Goal: Task Accomplishment & Management: Manage account settings

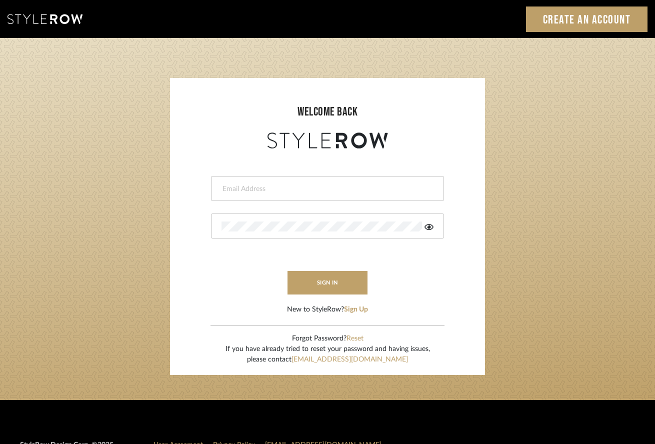
click at [321, 200] on div at bounding box center [327, 188] width 233 height 25
type input "intern@meyerinteriors.com"
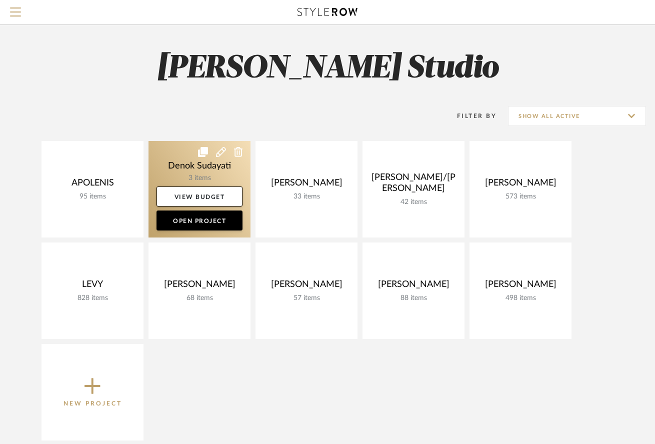
click at [191, 172] on link at bounding box center [200, 189] width 102 height 97
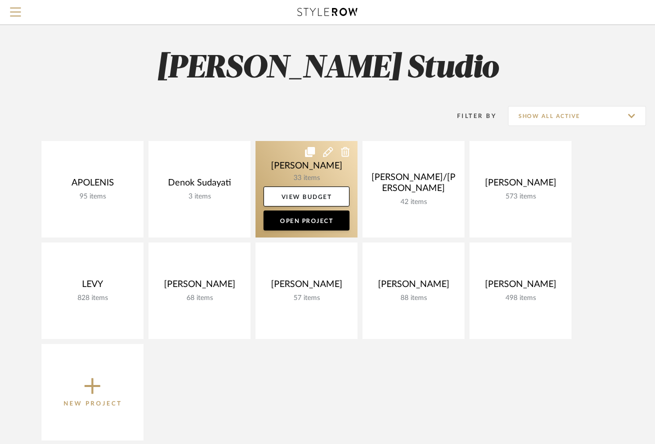
click at [303, 166] on link at bounding box center [307, 189] width 102 height 97
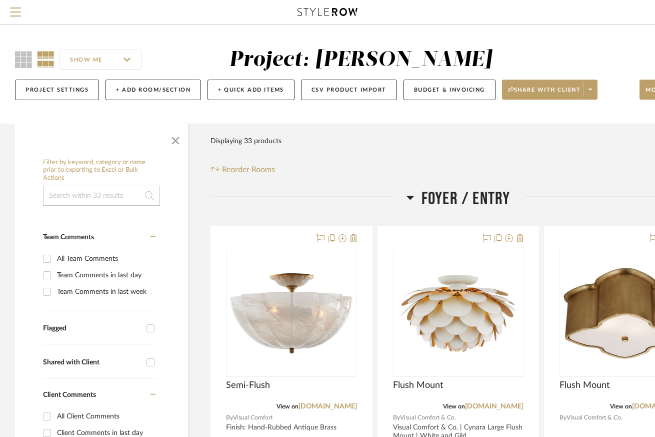
scroll to position [163, 0]
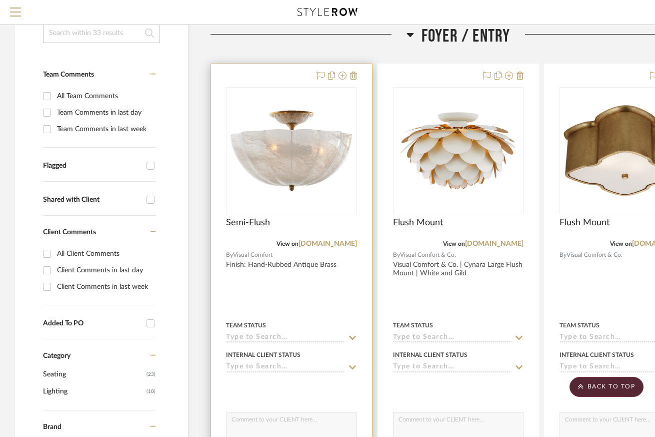
click at [324, 226] on div "Semi-Flush" at bounding box center [291, 228] width 131 height 22
click at [327, 170] on img "0" at bounding box center [291, 150] width 125 height 125
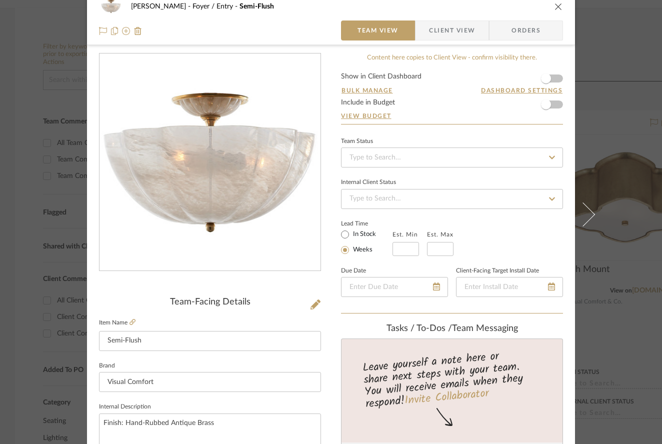
scroll to position [0, 0]
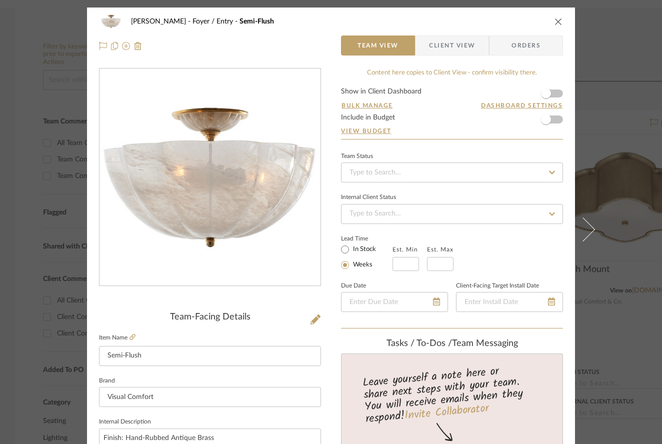
drag, startPoint x: 442, startPoint y: 43, endPoint x: 474, endPoint y: 47, distance: 32.3
click at [440, 43] on span "Client View" at bounding box center [452, 46] width 46 height 20
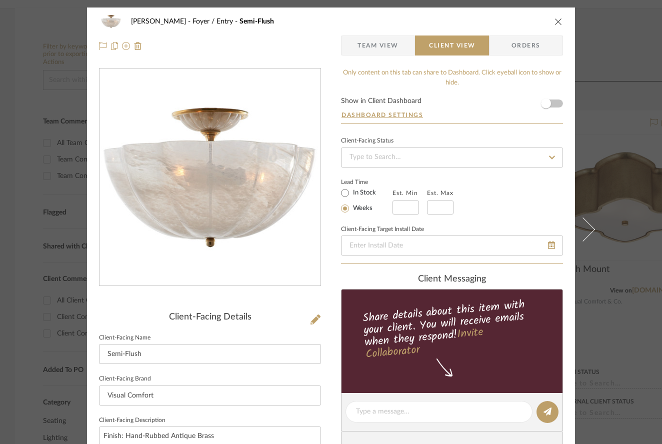
click at [554, 14] on div "DOOLEY Foyer / Entry Semi-Flush" at bounding box center [331, 22] width 464 height 20
click at [559, 19] on button "close" at bounding box center [558, 21] width 9 height 9
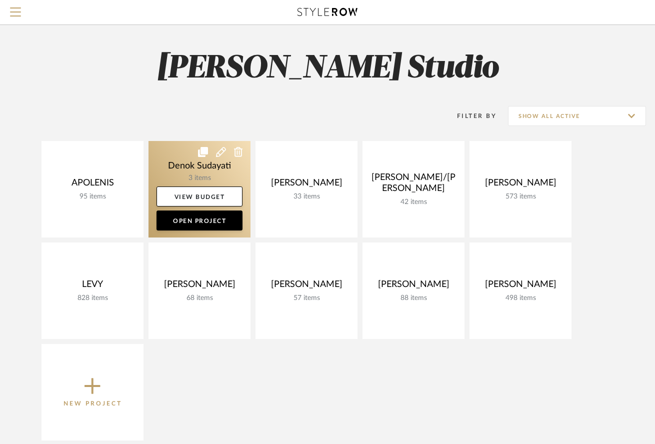
click at [213, 179] on link at bounding box center [200, 189] width 102 height 97
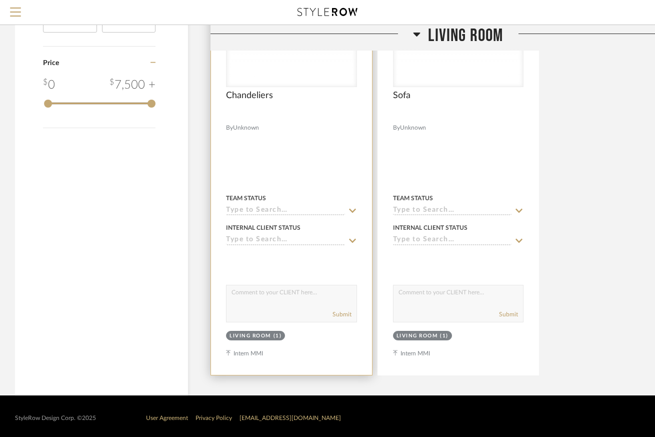
scroll to position [547, 0]
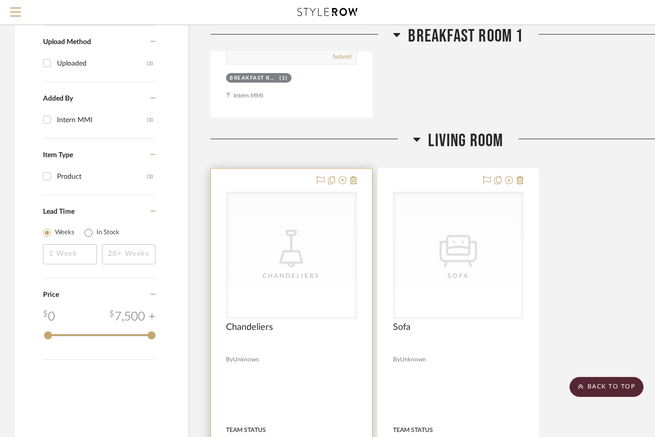
click at [335, 318] on div "CategoryIconLighting Created with Sketch. [GEOGRAPHIC_DATA]" at bounding box center [292, 381] width 130 height 126
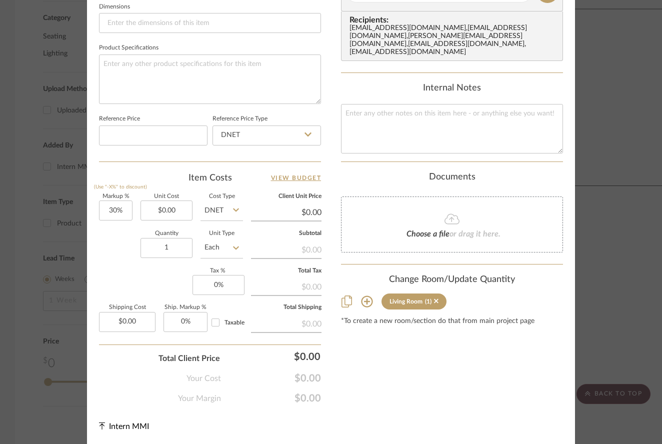
scroll to position [0, 0]
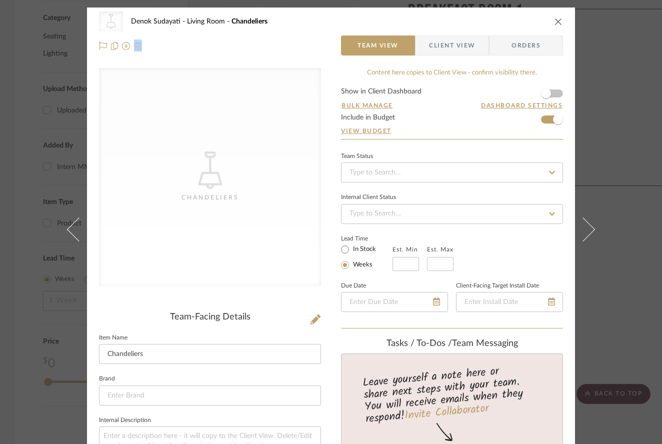
click at [450, 34] on div "CategoryIconLighting Created with Sketch. Chandeliers Denok Sudayati Living Roo…" at bounding box center [331, 34] width 488 height 53
click at [449, 37] on span "Client View" at bounding box center [452, 46] width 46 height 20
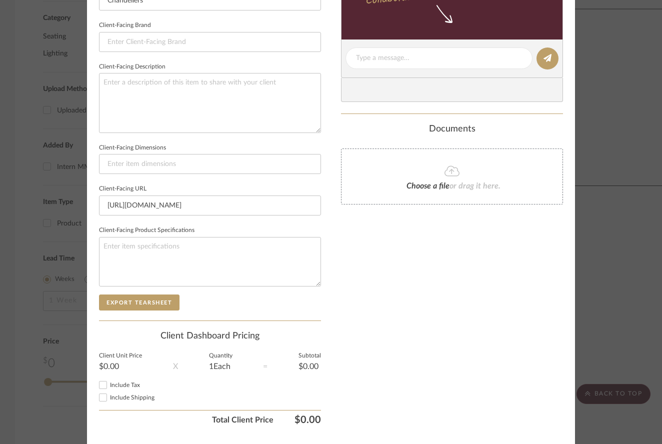
scroll to position [352, 0]
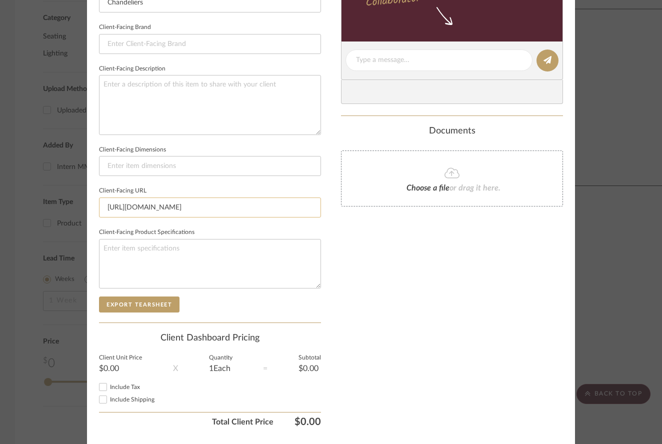
click at [229, 211] on input "https://images.visualcomfort.com/is/image/visualcomfortco/CHC5911ABALB?$product…" at bounding box center [210, 208] width 222 height 20
paste input "www.visualcomfort.com/cora-medium-waterfall-chandelier-chc5911/#2461=36841"
type input "https://www.visualcomfort.com/cora-medium-waterfall-chandelier-chc5911/#2461=36…"
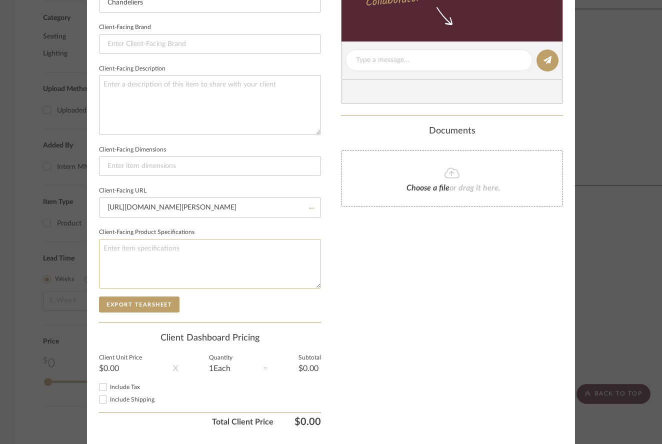
click at [288, 250] on textarea at bounding box center [210, 264] width 222 height 50
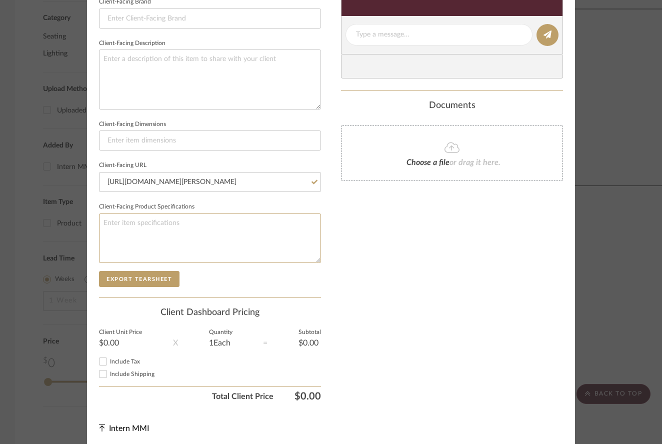
scroll to position [0, 0]
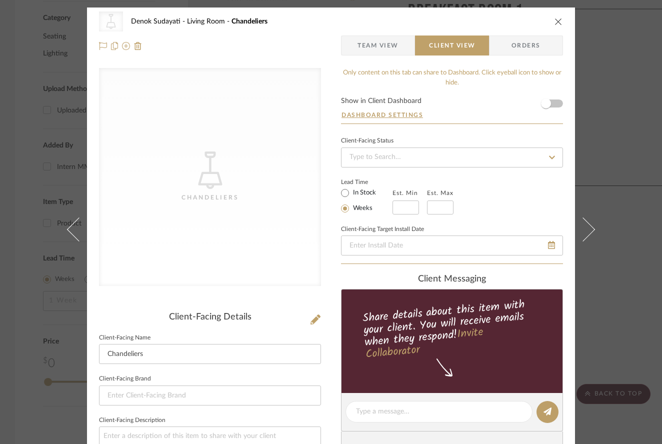
click at [188, 123] on div "CategoryIconLighting Created with Sketch. [GEOGRAPHIC_DATA]" at bounding box center [210, 177] width 222 height 218
drag, startPoint x: 201, startPoint y: 155, endPoint x: 239, endPoint y: 176, distance: 43.7
click at [242, 182] on div "CategoryIconLighting Created with Sketch. [GEOGRAPHIC_DATA]" at bounding box center [210, 177] width 222 height 218
click at [235, 174] on div "CategoryIconLighting Created with Sketch. [GEOGRAPHIC_DATA]" at bounding box center [210, 177] width 222 height 218
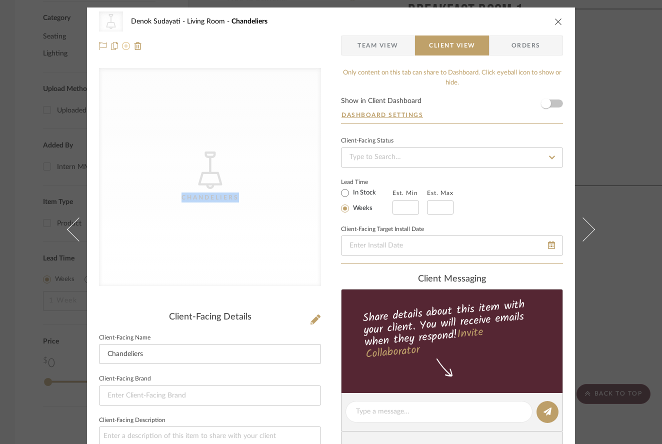
click at [122, 47] on icon at bounding box center [126, 46] width 8 height 8
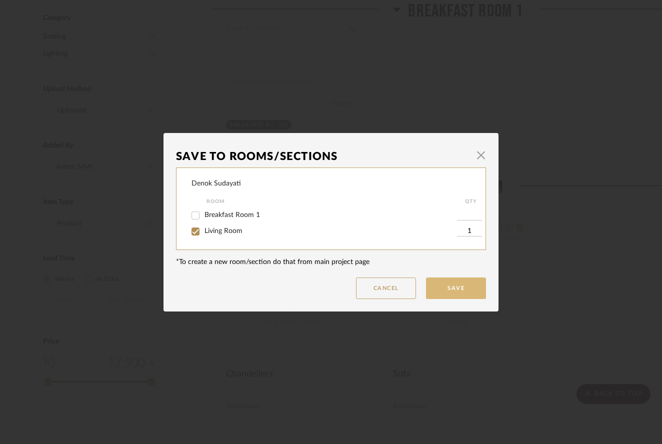
click at [450, 293] on button "Save" at bounding box center [456, 289] width 60 height 22
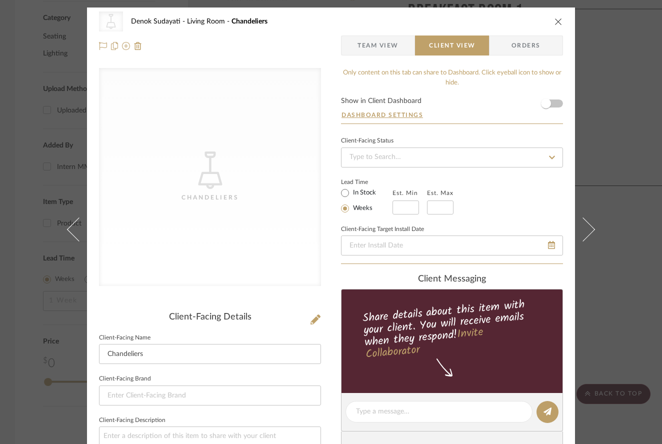
click at [555, 20] on icon "close" at bounding box center [559, 22] width 8 height 8
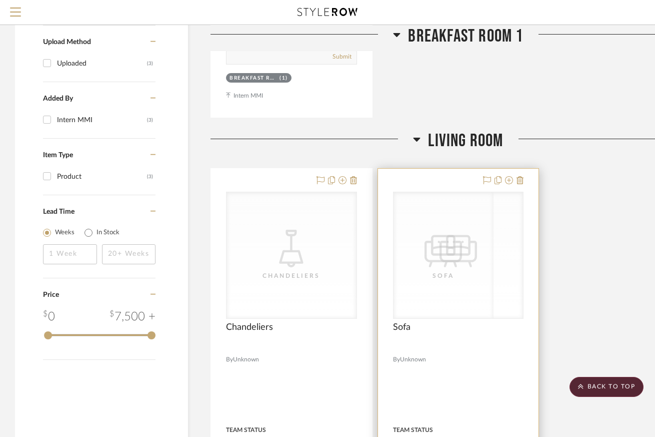
scroll to position [779, 0]
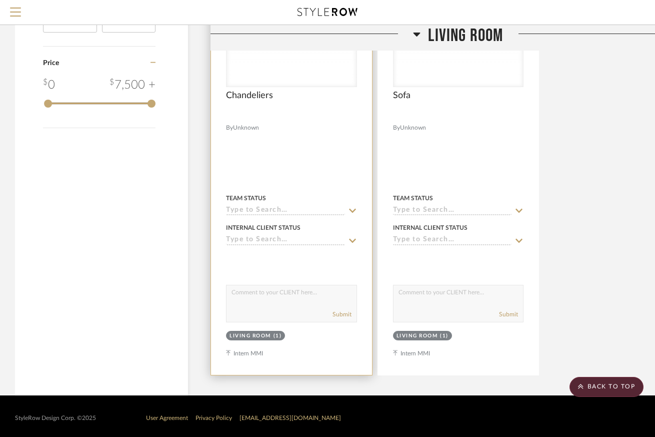
click at [299, 236] on input at bounding box center [285, 241] width 119 height 10
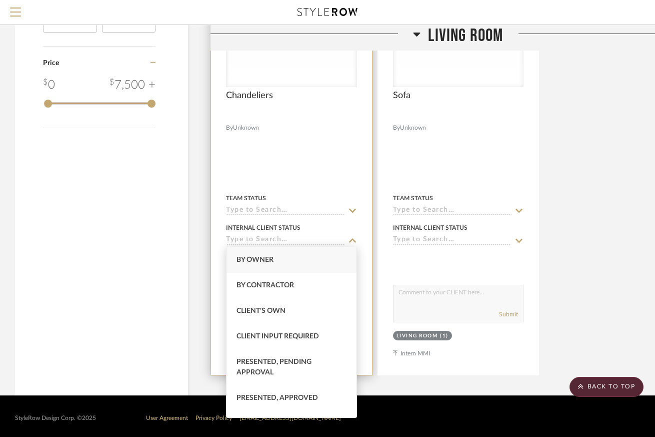
click at [297, 237] on input at bounding box center [285, 241] width 119 height 10
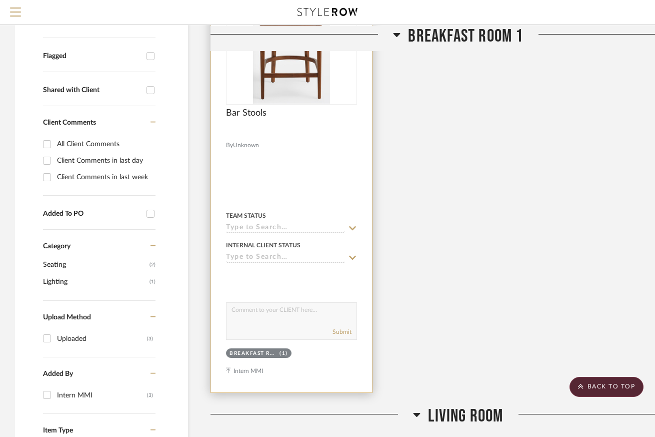
scroll to position [344, 0]
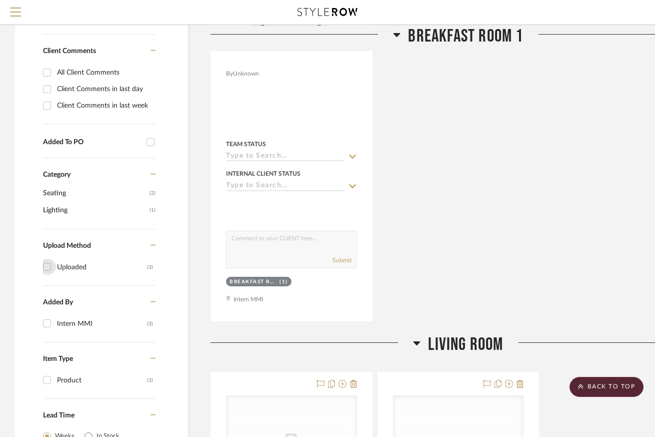
click at [44, 265] on input "Uploaded (3)" at bounding box center [47, 267] width 16 height 16
checkbox input "true"
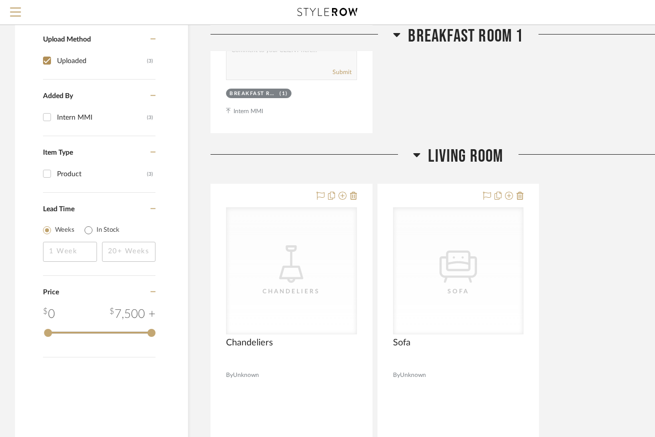
scroll to position [688, 0]
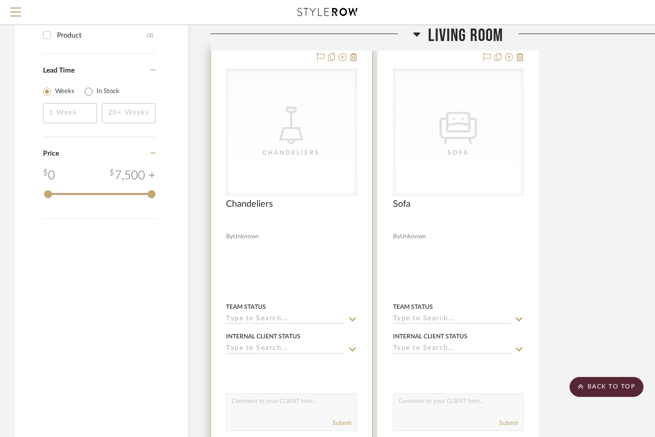
click at [266, 240] on div at bounding box center [291, 265] width 161 height 438
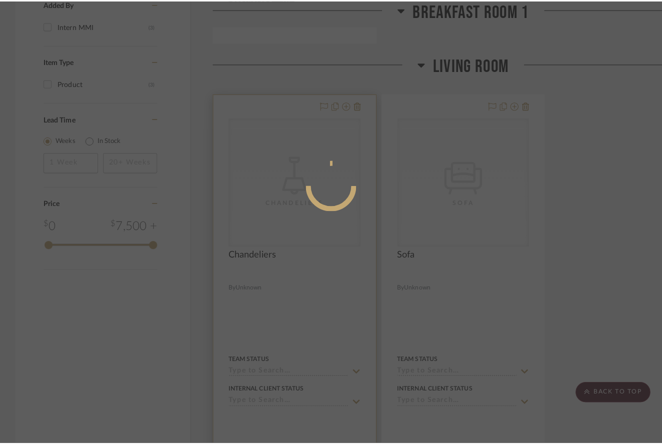
scroll to position [0, 0]
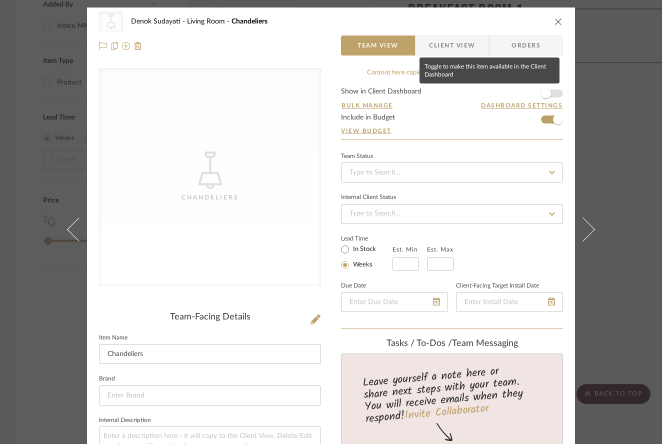
click at [547, 104] on span "button" at bounding box center [546, 94] width 22 height 22
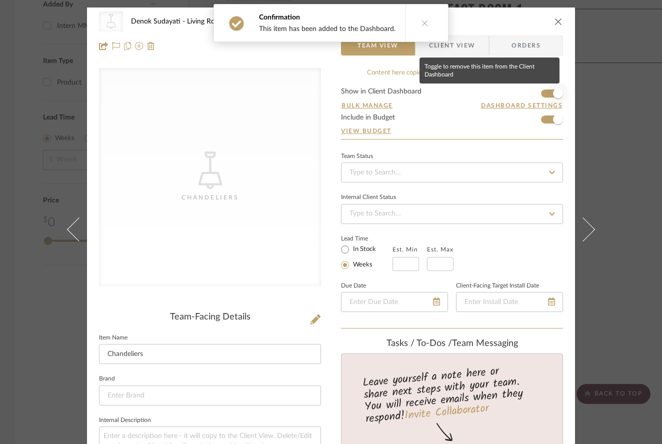
click at [547, 92] on span "button" at bounding box center [558, 94] width 22 height 22
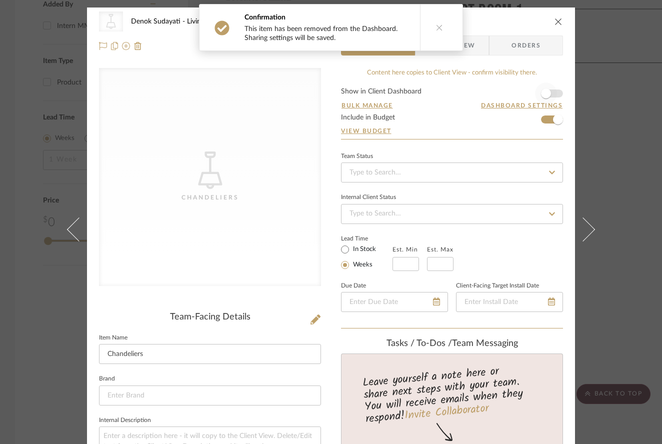
click at [548, 93] on span "button" at bounding box center [546, 94] width 22 height 22
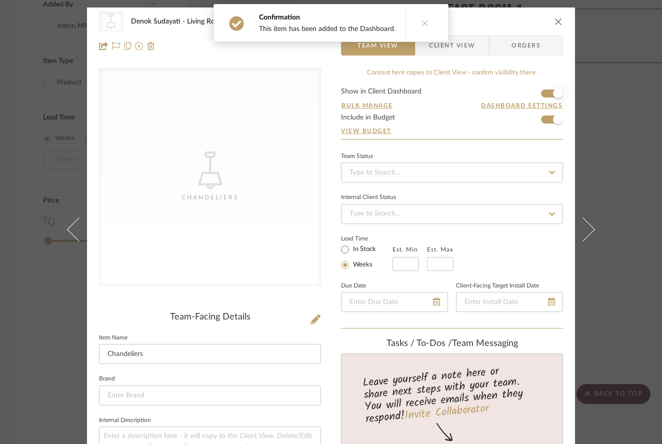
click at [547, 93] on span "button" at bounding box center [558, 94] width 22 height 22
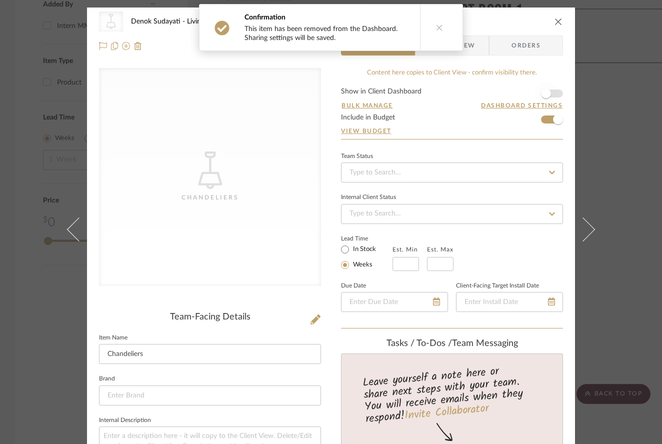
click at [547, 93] on span "button" at bounding box center [546, 94] width 10 height 10
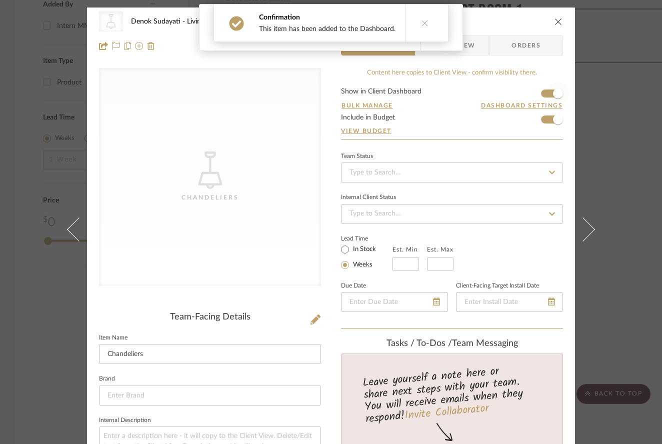
click at [547, 93] on span "button" at bounding box center [558, 94] width 22 height 22
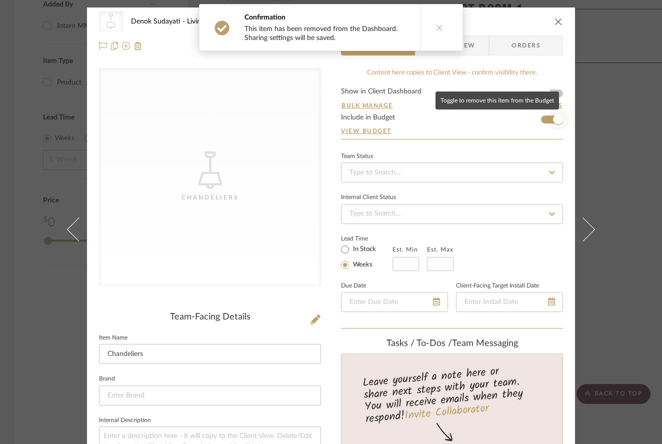
click at [548, 120] on span "button" at bounding box center [558, 120] width 22 height 22
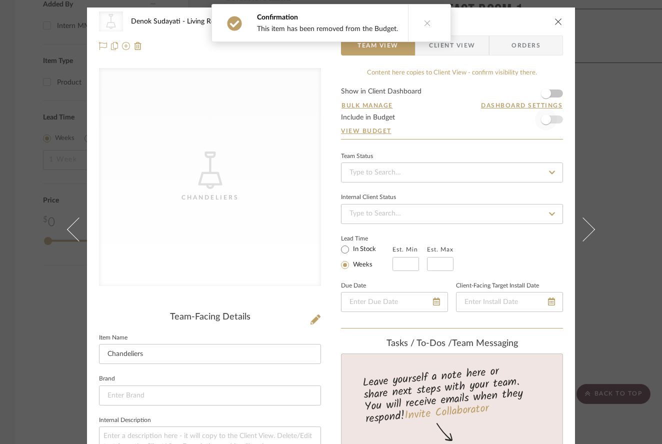
click at [548, 120] on span "button" at bounding box center [546, 120] width 22 height 22
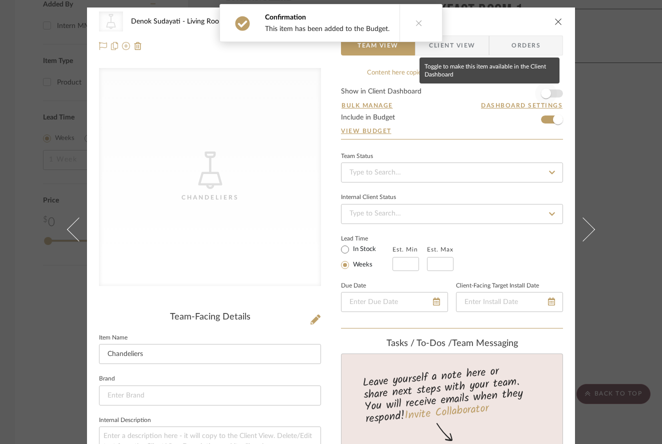
click at [549, 94] on span "button" at bounding box center [546, 94] width 22 height 22
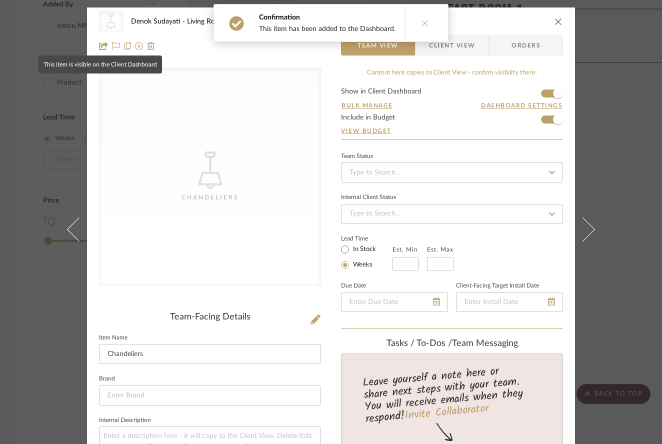
click at [100, 46] on icon at bounding box center [103, 46] width 9 height 8
click at [101, 48] on icon at bounding box center [103, 46] width 9 height 8
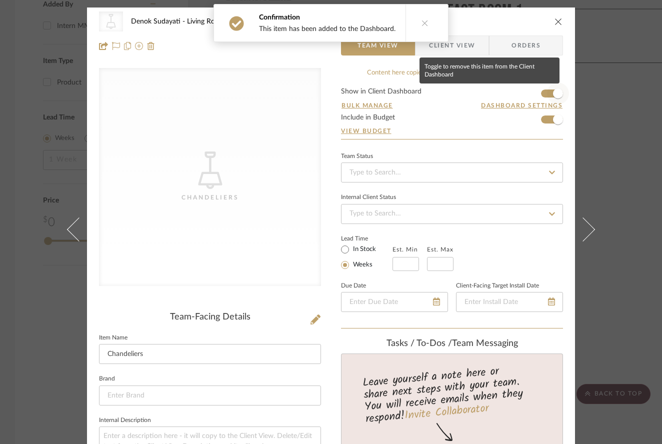
click at [554, 98] on span "button" at bounding box center [558, 94] width 10 height 10
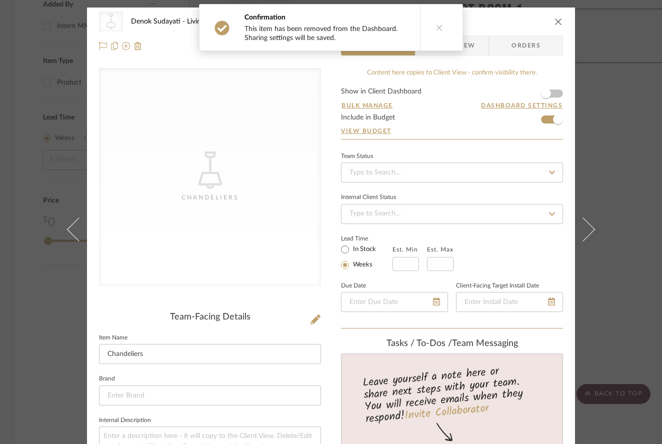
click at [437, 29] on icon at bounding box center [439, 27] width 7 height 7
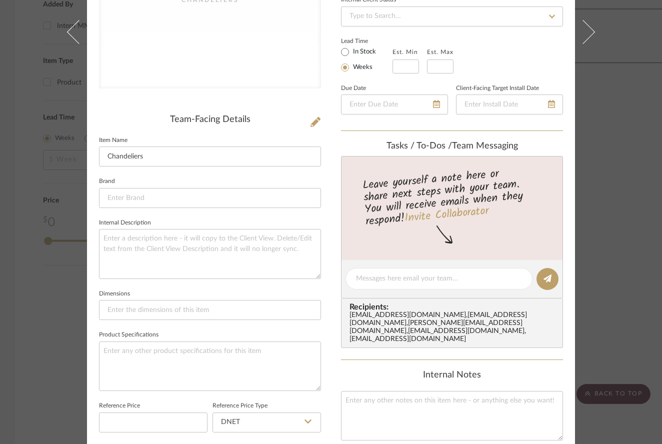
scroll to position [277, 0]
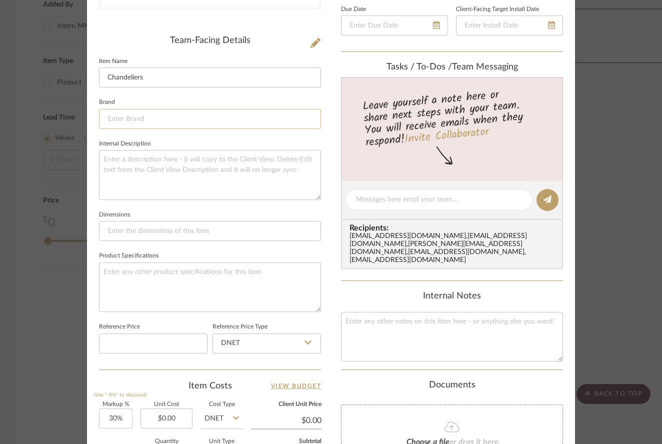
click at [216, 123] on input at bounding box center [210, 119] width 222 height 20
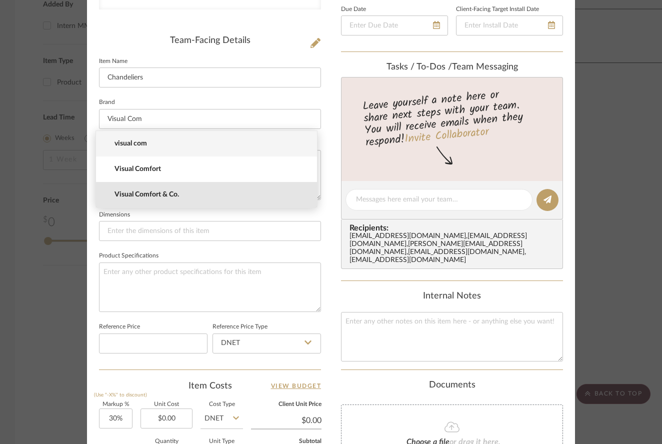
click at [165, 191] on span "Visual Comfort & Co." at bounding box center [211, 195] width 192 height 9
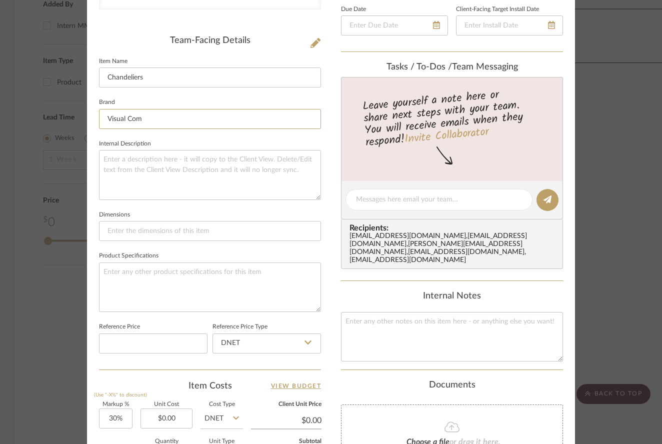
type input "Visual Comfort & Co."
click at [171, 184] on textarea at bounding box center [210, 175] width 222 height 50
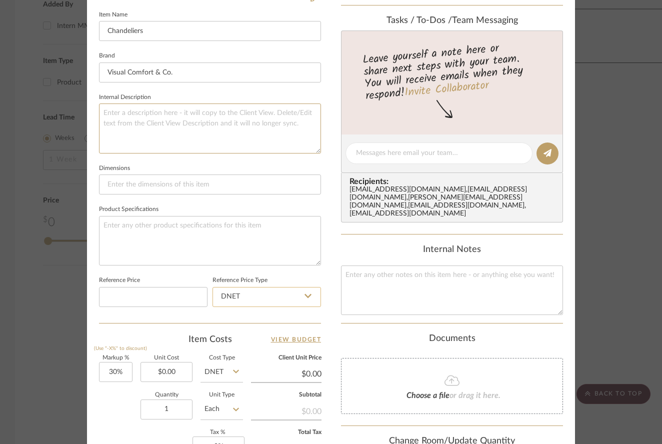
scroll to position [485, 0]
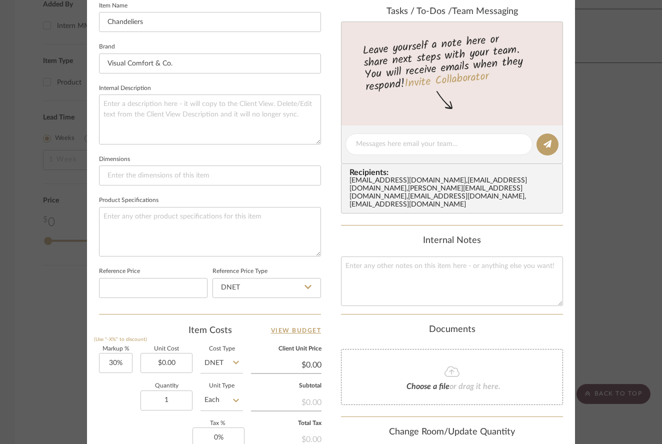
scroll to position [0, 0]
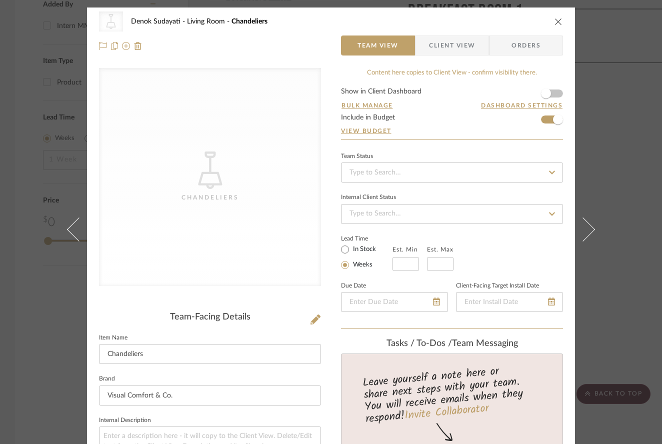
click at [560, 19] on div "CategoryIconLighting Created with Sketch. Chandeliers Denok Sudayati Living Roo…" at bounding box center [331, 34] width 488 height 53
click at [555, 22] on icon "close" at bounding box center [559, 22] width 8 height 8
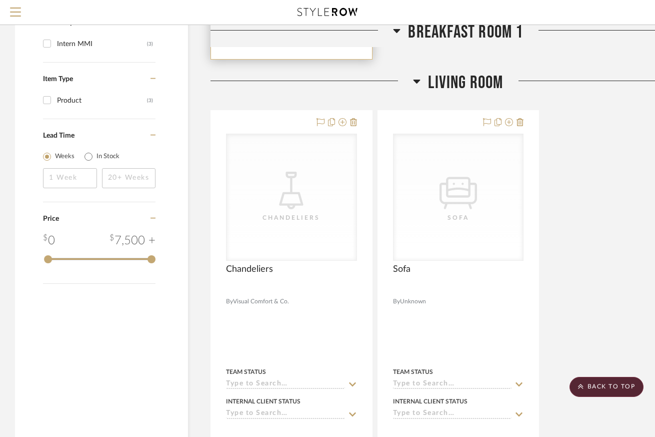
scroll to position [302, 0]
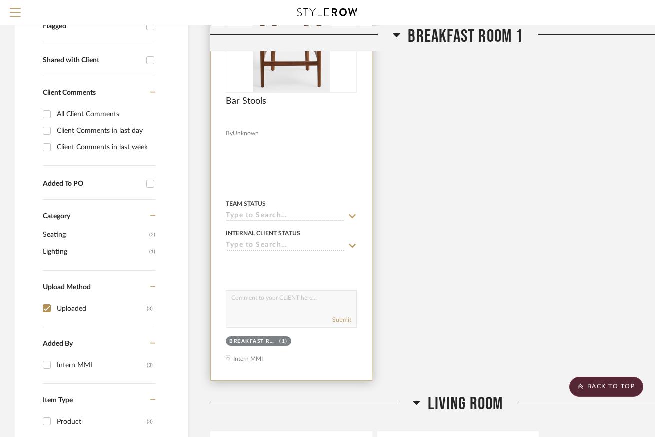
click at [327, 191] on div at bounding box center [291, 161] width 161 height 438
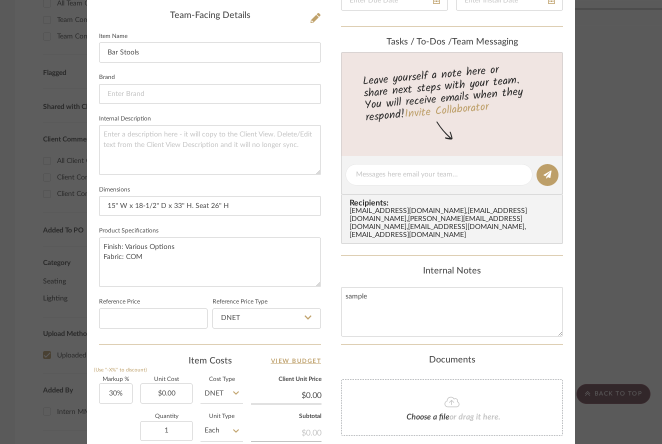
scroll to position [0, 0]
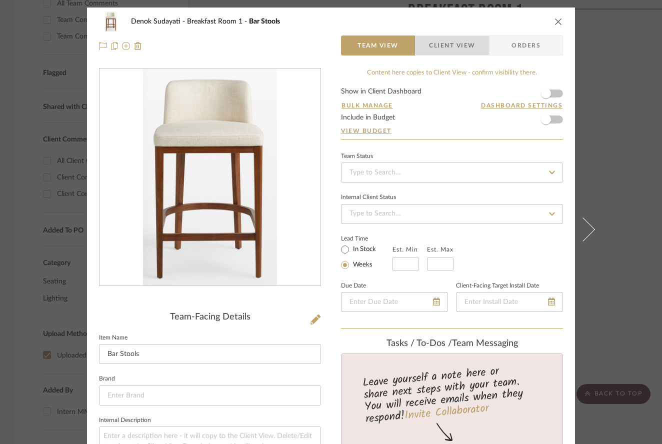
click at [452, 45] on span "Client View" at bounding box center [452, 46] width 46 height 20
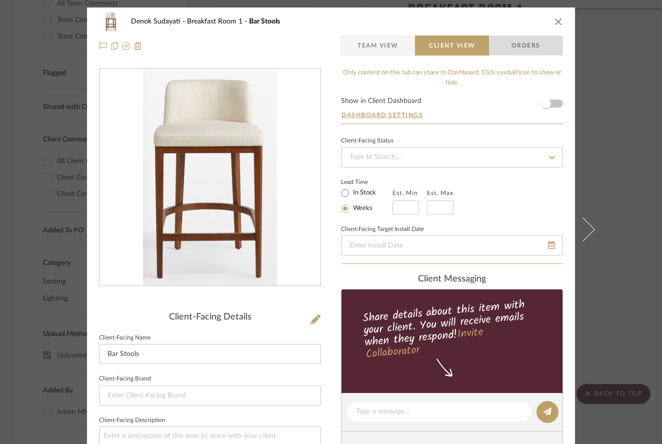
drag, startPoint x: 538, startPoint y: 50, endPoint x: 494, endPoint y: 48, distance: 44.6
click at [538, 50] on span "Orders" at bounding box center [526, 46] width 51 height 20
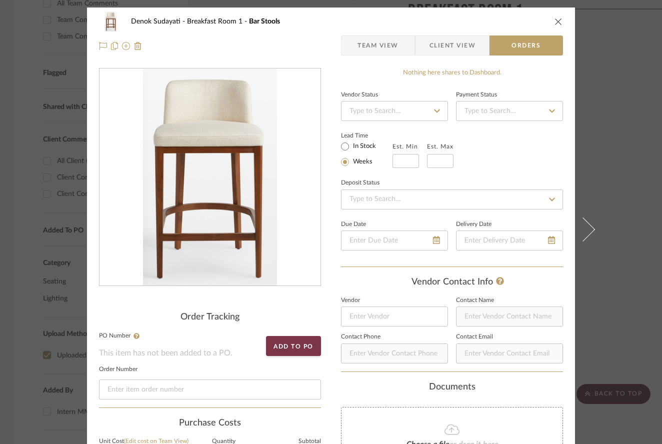
click at [370, 34] on div "Denok Sudayati Breakfast Room 1 Bar Stools Team View Client View Orders" at bounding box center [331, 34] width 488 height 53
click at [370, 39] on span "Team View" at bounding box center [378, 46] width 41 height 20
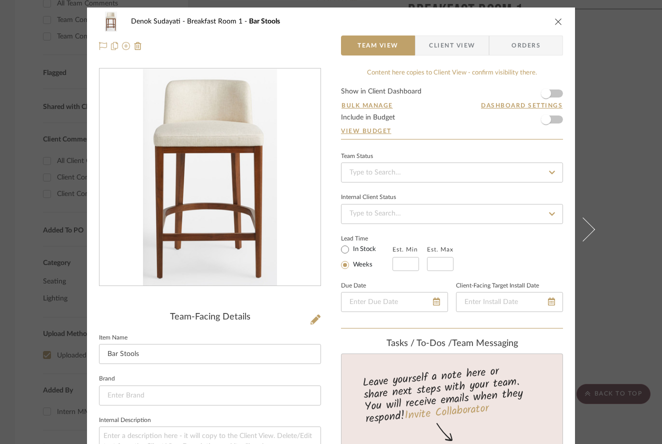
click at [555, 23] on icon "close" at bounding box center [559, 22] width 8 height 8
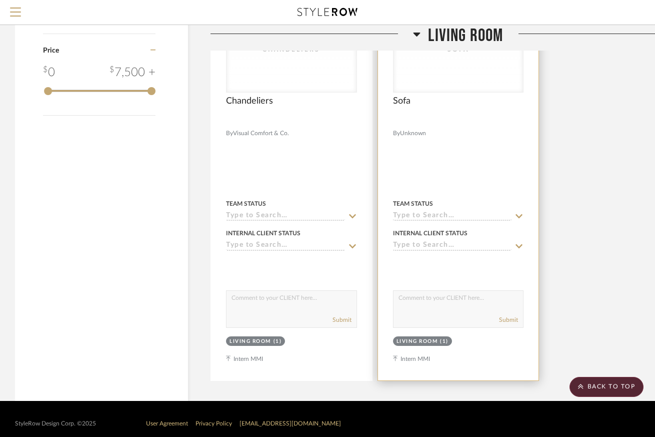
scroll to position [797, 0]
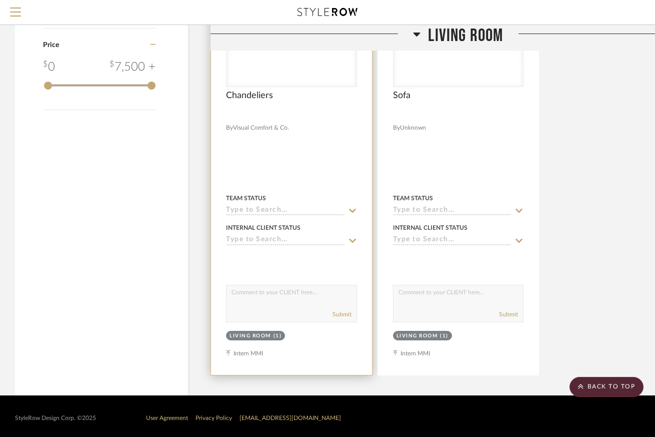
click at [318, 154] on div at bounding box center [291, 156] width 161 height 438
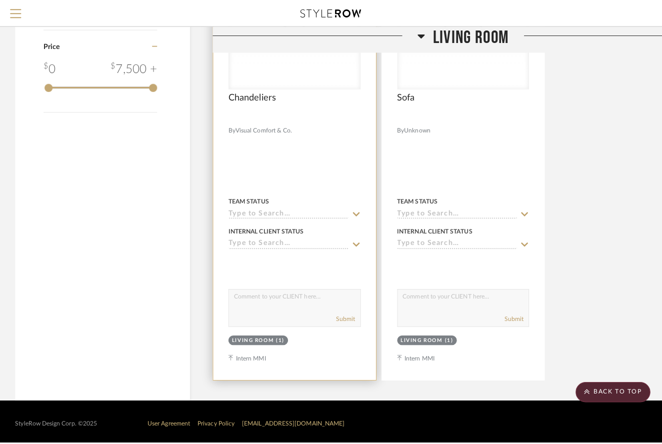
scroll to position [0, 0]
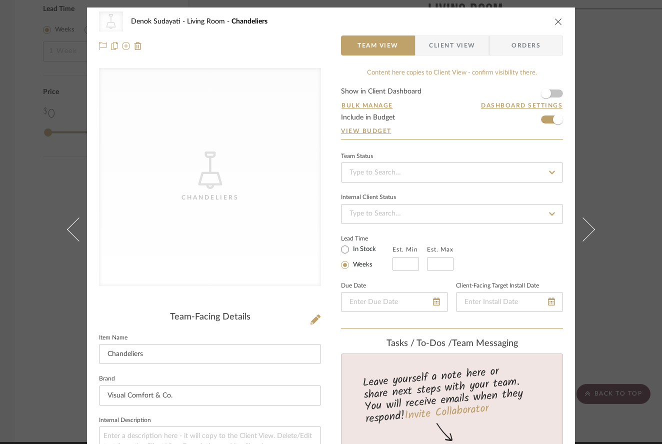
drag, startPoint x: 182, startPoint y: 125, endPoint x: 228, endPoint y: 166, distance: 61.0
click at [228, 169] on div "CategoryIconLighting Created with Sketch. [GEOGRAPHIC_DATA]" at bounding box center [210, 177] width 222 height 218
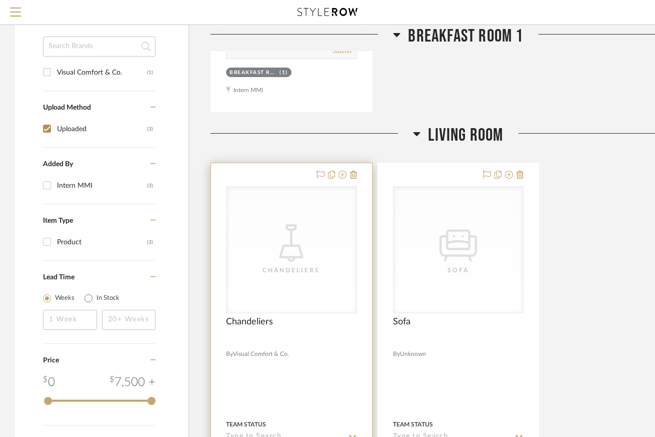
scroll to position [573, 0]
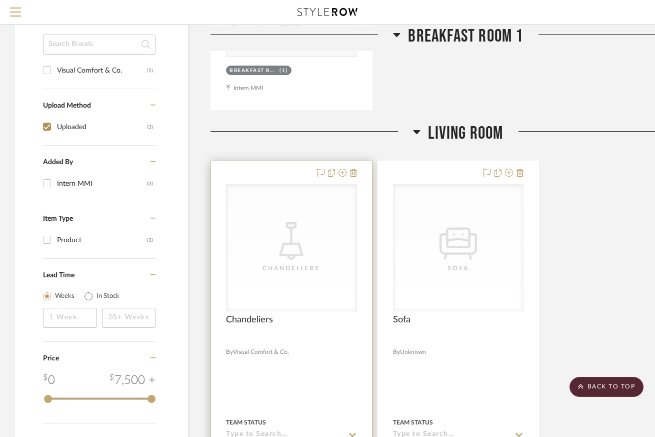
click at [266, 311] on div "CategoryIconLighting Created with Sketch. [GEOGRAPHIC_DATA]" at bounding box center [292, 374] width 130 height 126
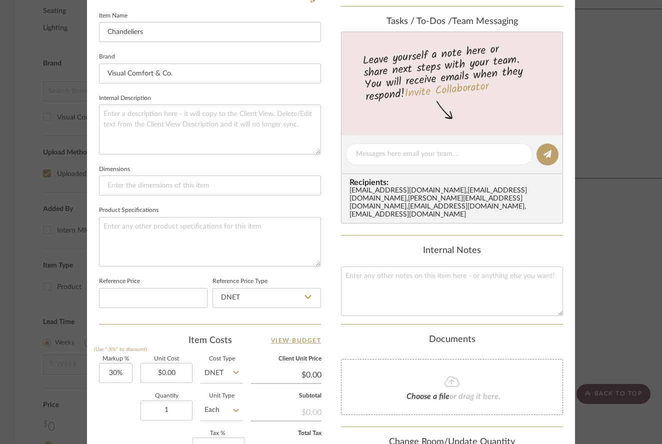
scroll to position [442, 0]
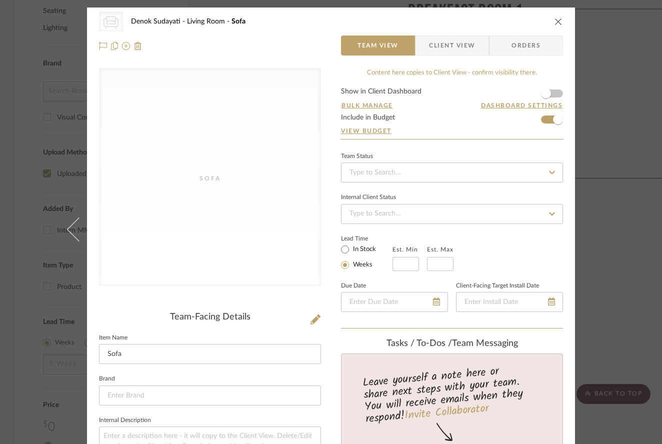
scroll to position [19, 0]
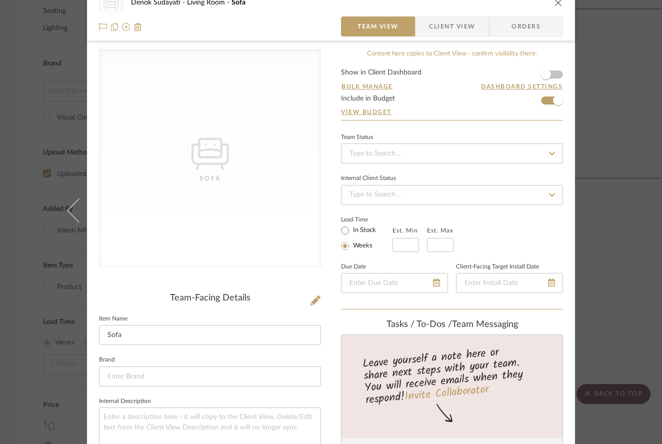
click at [561, 20] on div "CategoryIconSeating Created with Sketch. Sofa Denok Sudayati Living Room Sofa T…" at bounding box center [331, 14] width 488 height 53
click at [557, 7] on icon "close" at bounding box center [559, 2] width 8 height 8
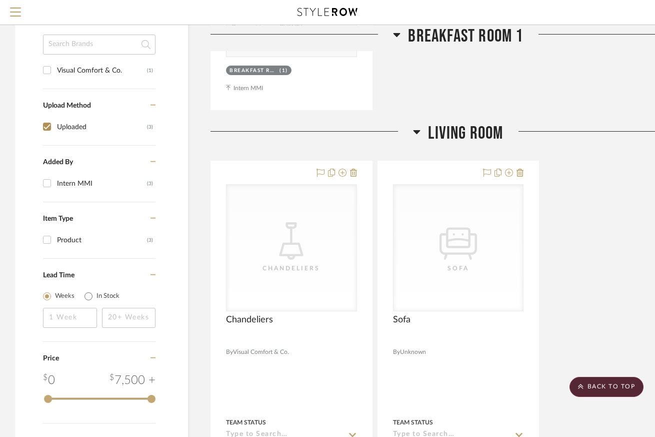
scroll to position [639, 0]
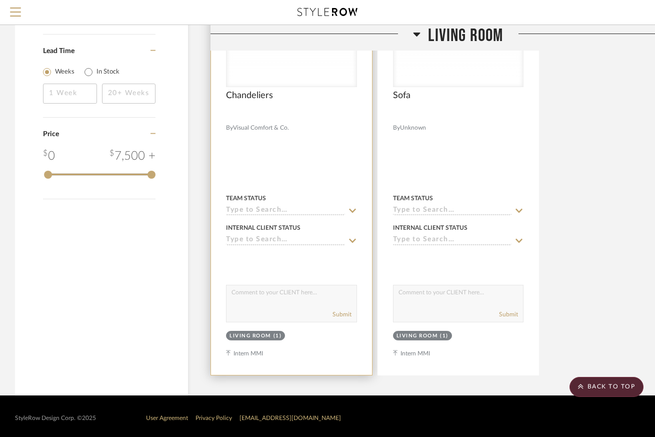
scroll to position [634, 0]
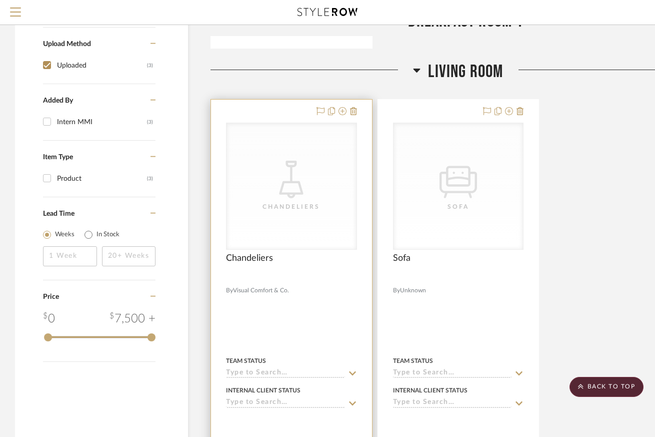
click at [311, 243] on div "CategoryIconLighting Created with Sketch. [GEOGRAPHIC_DATA]" at bounding box center [292, 186] width 130 height 126
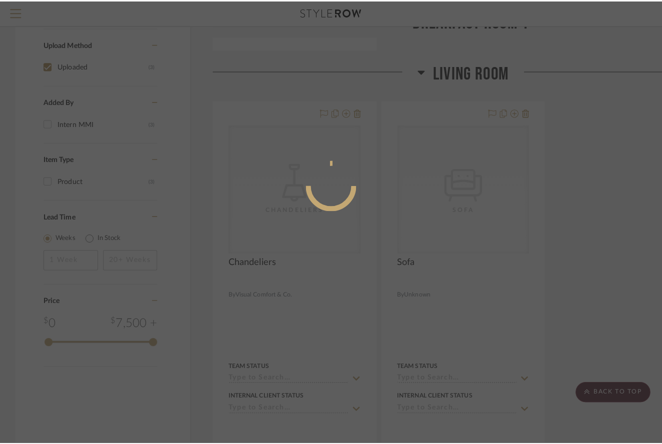
scroll to position [0, 0]
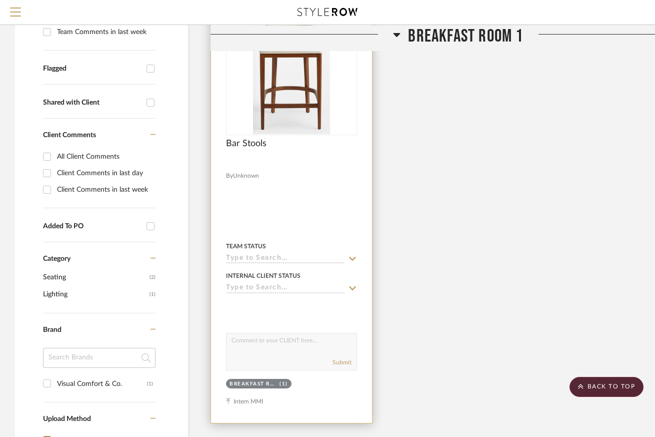
scroll to position [728, 0]
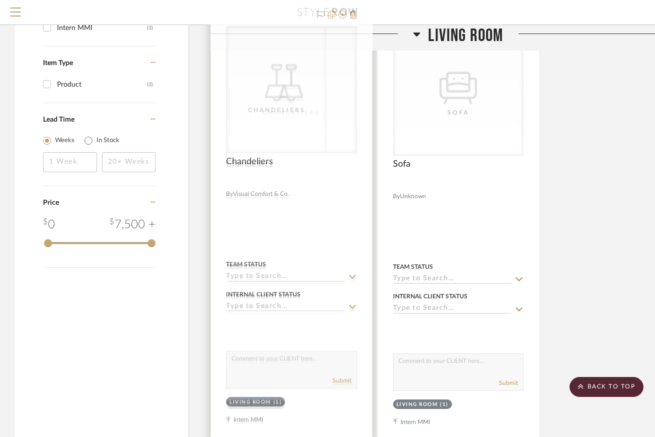
click at [319, 155] on div "CategoryIconLighting Created with Sketch. [GEOGRAPHIC_DATA]" at bounding box center [292, 218] width 130 height 126
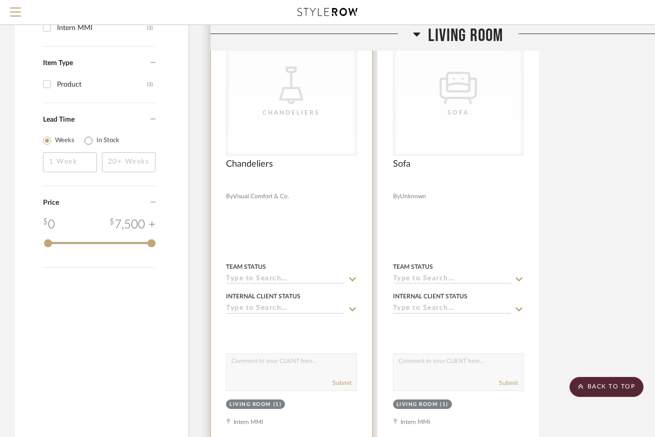
click at [319, 140] on div "CategoryIconLighting Created with Sketch. [GEOGRAPHIC_DATA]" at bounding box center [292, 92] width 130 height 126
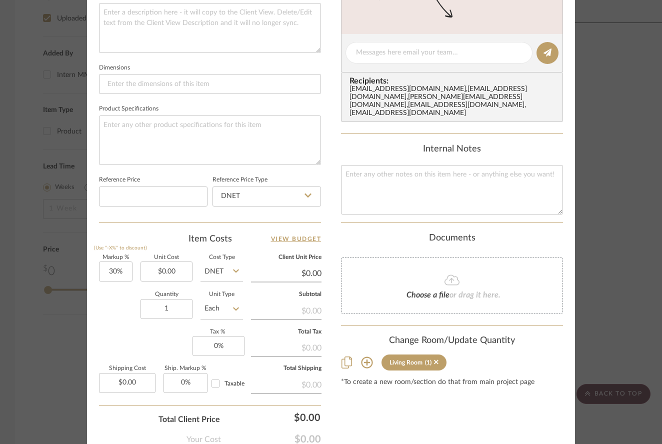
scroll to position [485, 0]
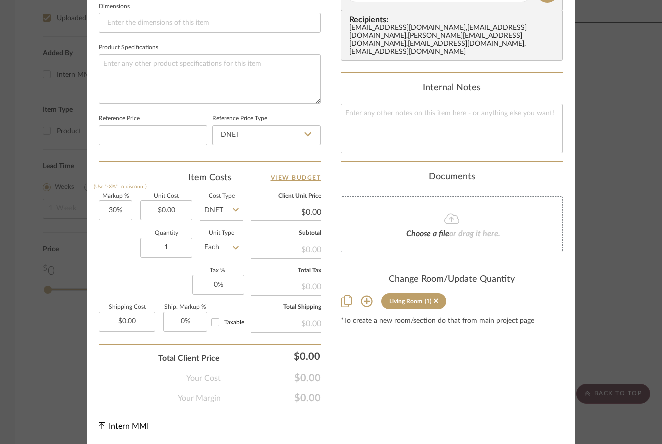
click at [367, 296] on icon at bounding box center [367, 302] width 12 height 12
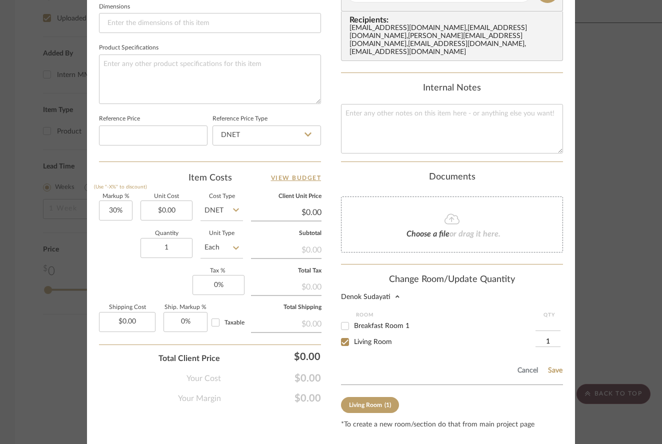
click at [548, 353] on div "Cancel Save" at bounding box center [452, 369] width 222 height 33
click at [548, 367] on button "Save" at bounding box center [556, 371] width 16 height 8
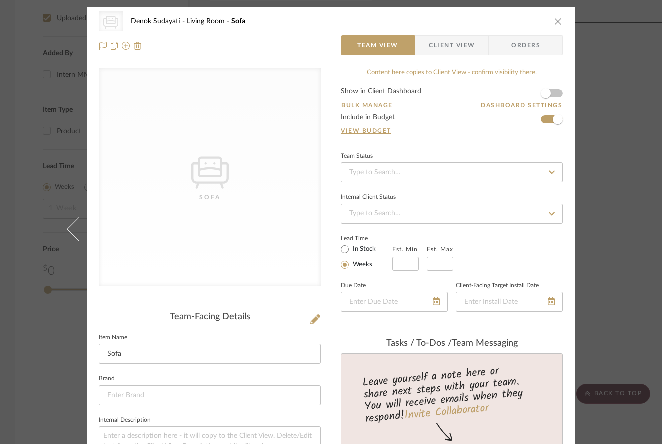
click at [609, 152] on div "CategoryIconSeating Created with Sketch. Sofa Denok Sudayati Living Room Sofa T…" at bounding box center [331, 222] width 662 height 444
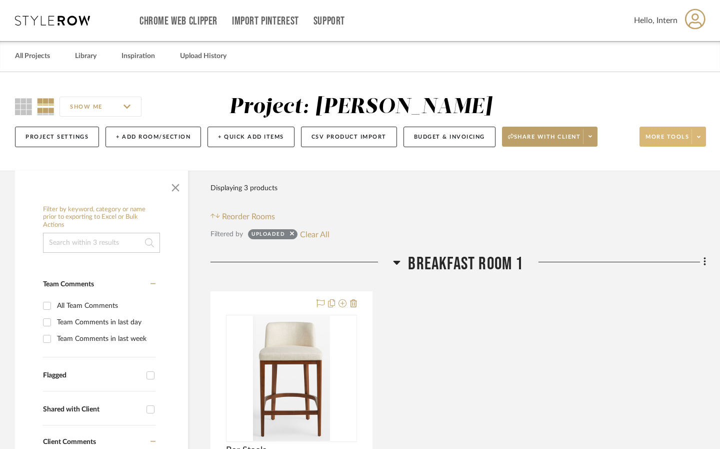
click at [662, 142] on span "More tools" at bounding box center [668, 140] width 44 height 15
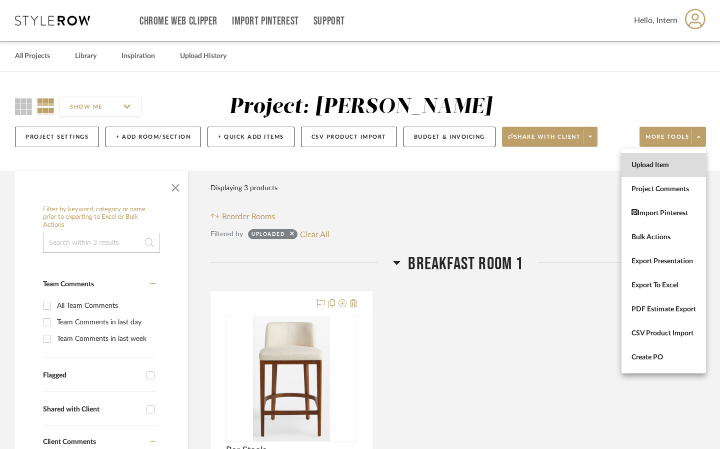
click at [662, 166] on span "Upload Item" at bounding box center [664, 165] width 65 height 9
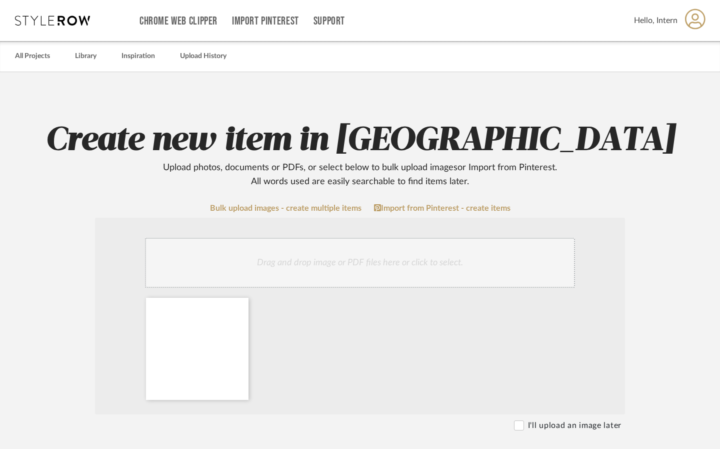
scroll to position [346, 0]
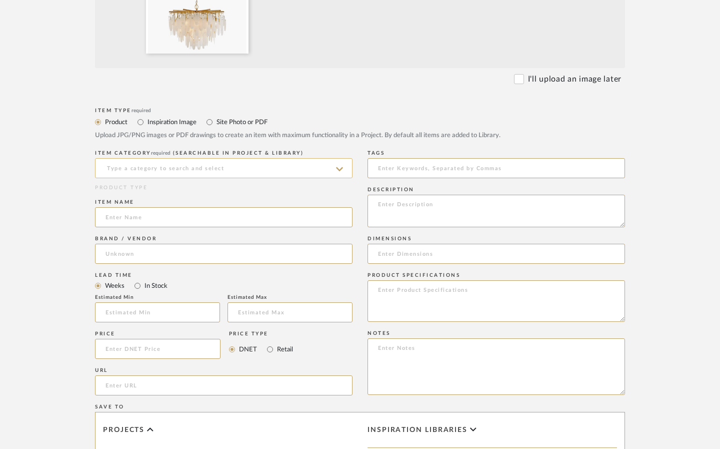
click at [239, 171] on input at bounding box center [224, 168] width 258 height 20
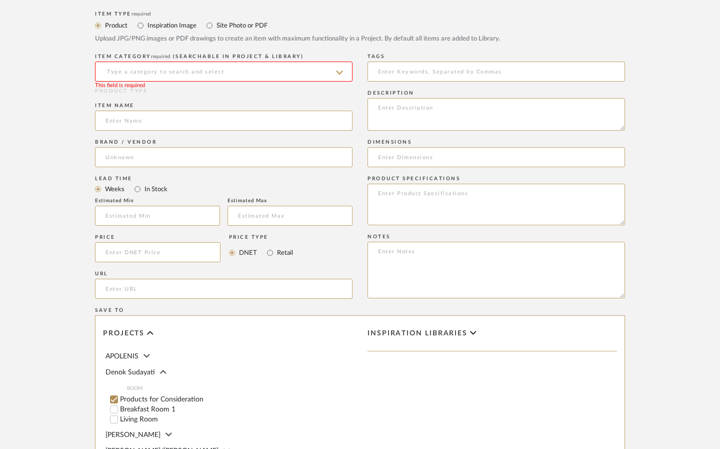
scroll to position [348, 0]
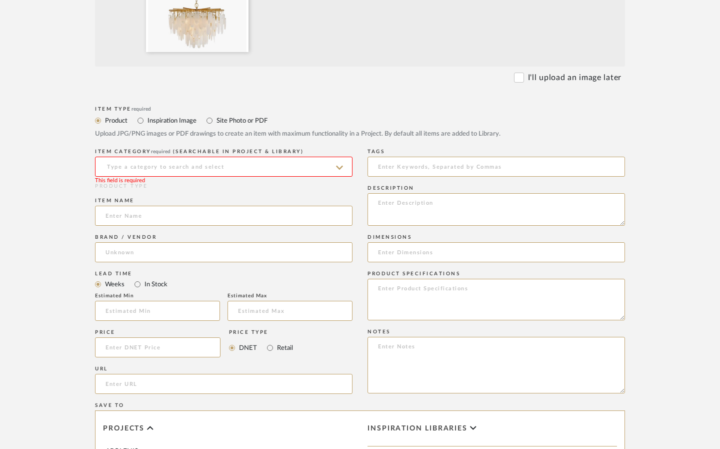
click at [219, 176] on input at bounding box center [224, 167] width 258 height 20
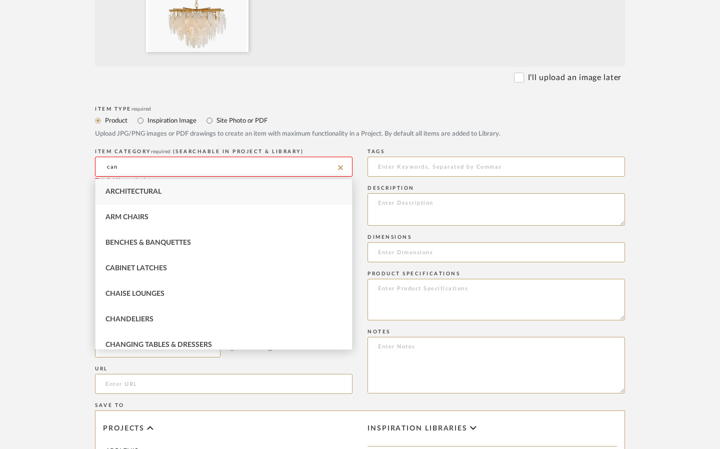
type input "cane"
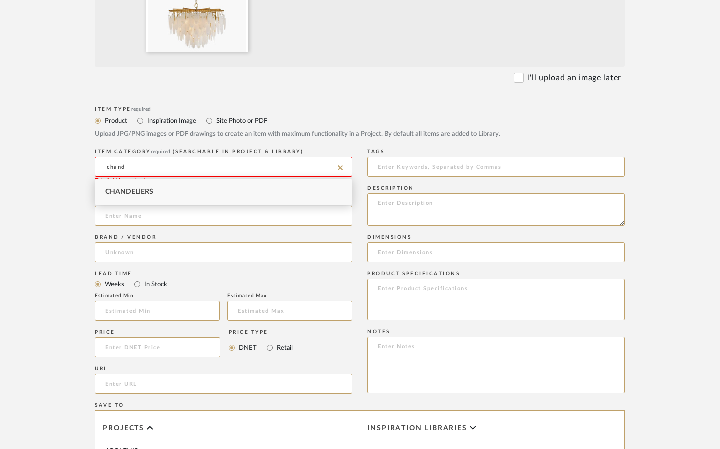
type input "Chandeliers"
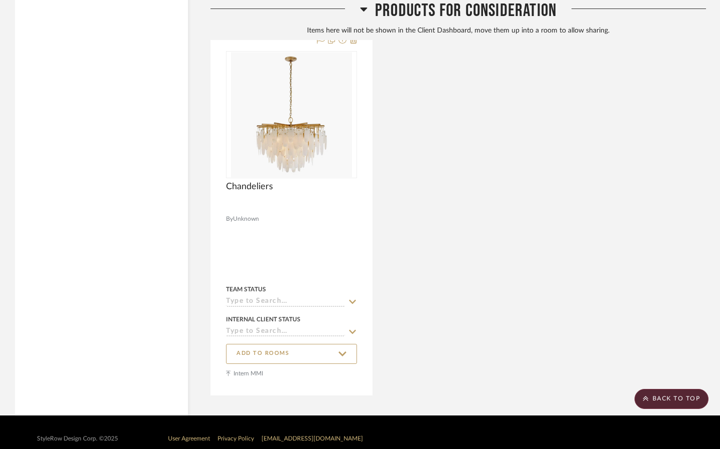
scroll to position [925, 0]
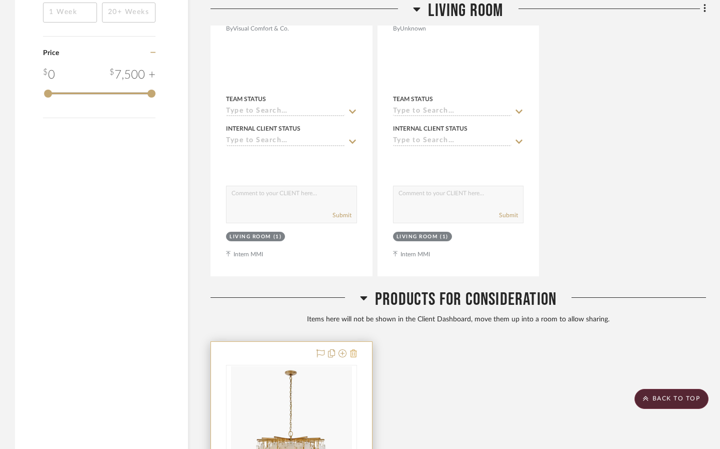
click at [352, 349] on icon at bounding box center [353, 353] width 7 height 8
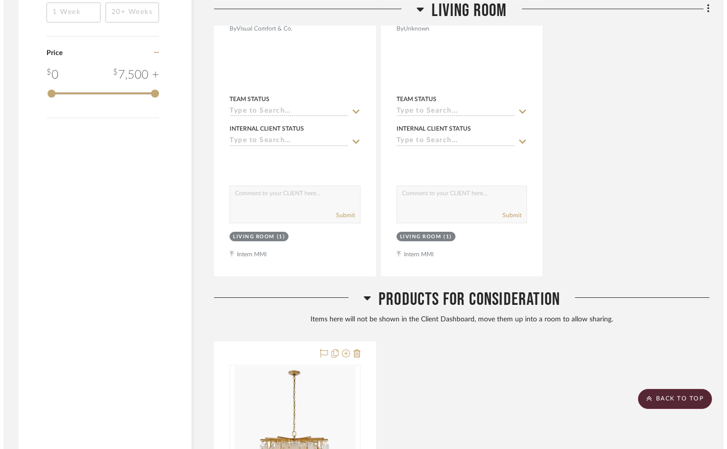
scroll to position [0, 0]
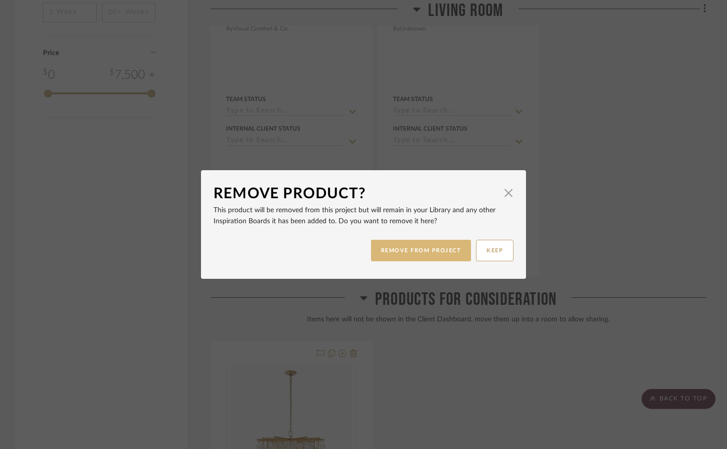
click at [425, 256] on button "REMOVE FROM PROJECT" at bounding box center [421, 251] width 101 height 22
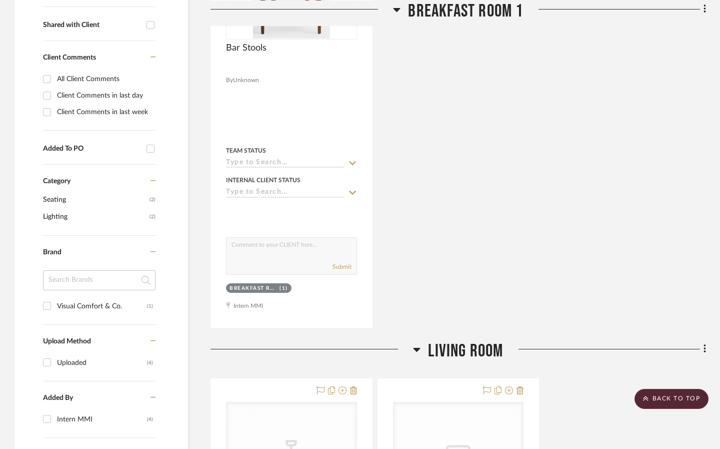
scroll to position [45, 0]
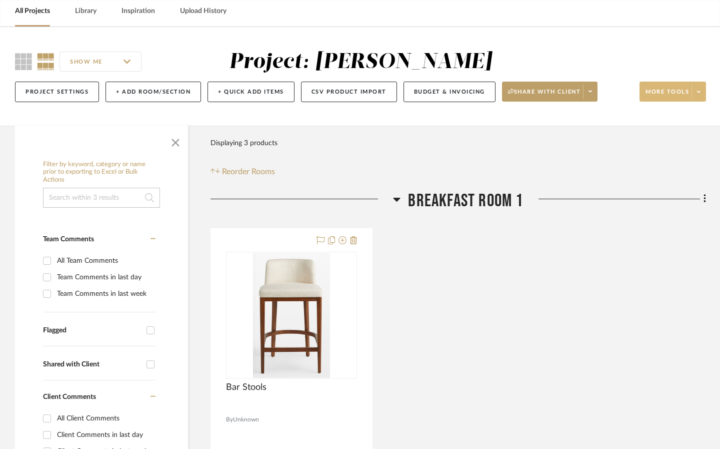
click at [662, 94] on span at bounding box center [699, 91] width 14 height 15
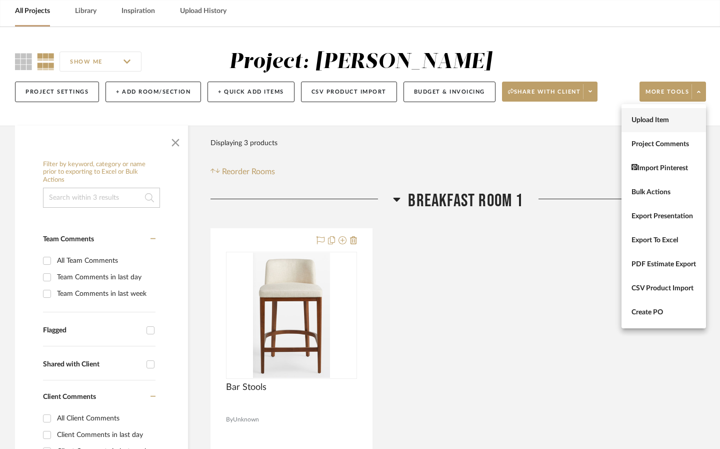
click at [662, 113] on button "Upload Item" at bounding box center [664, 120] width 85 height 24
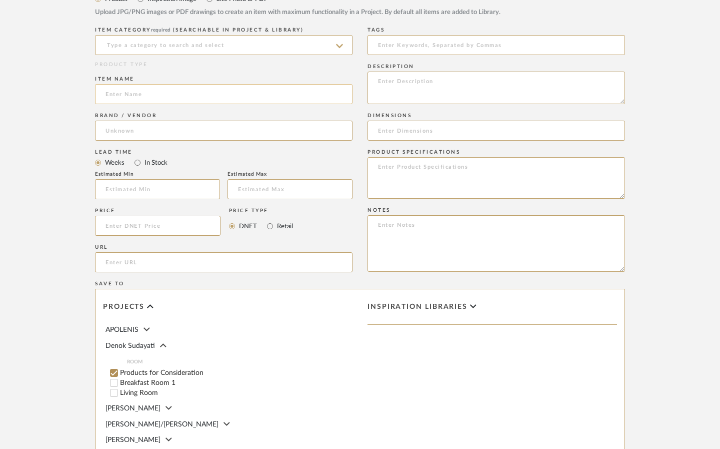
scroll to position [467, 0]
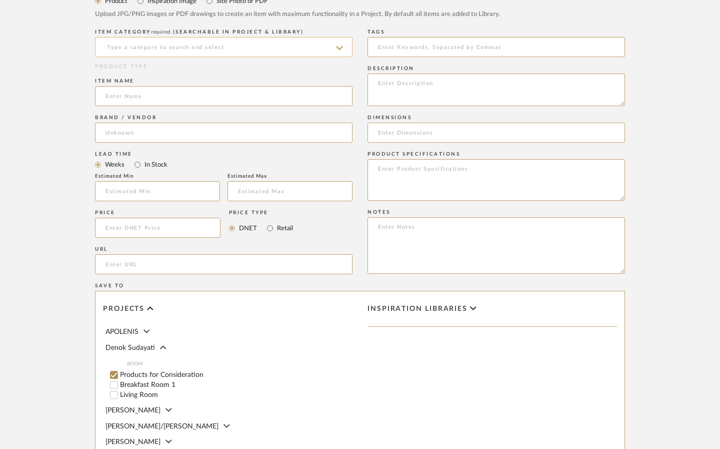
click at [219, 51] on input at bounding box center [224, 47] width 258 height 20
click at [214, 70] on div "Chandeliers" at bounding box center [224, 73] width 257 height 26
type input "Chandeliers"
click at [198, 94] on input at bounding box center [224, 96] width 258 height 20
type input "Chandelier"
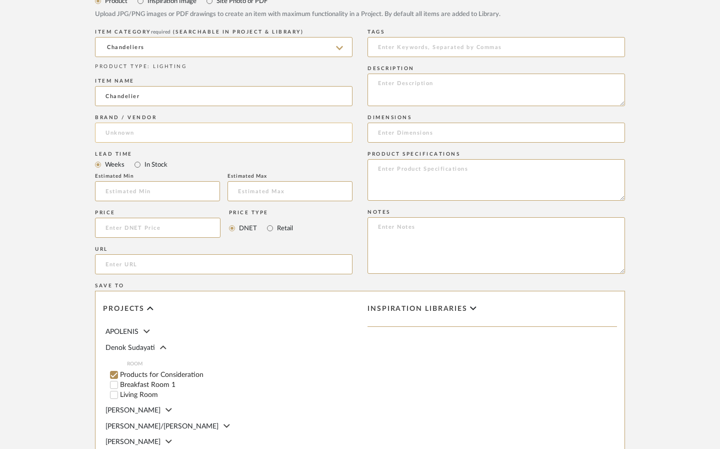
click at [170, 129] on input at bounding box center [224, 133] width 258 height 20
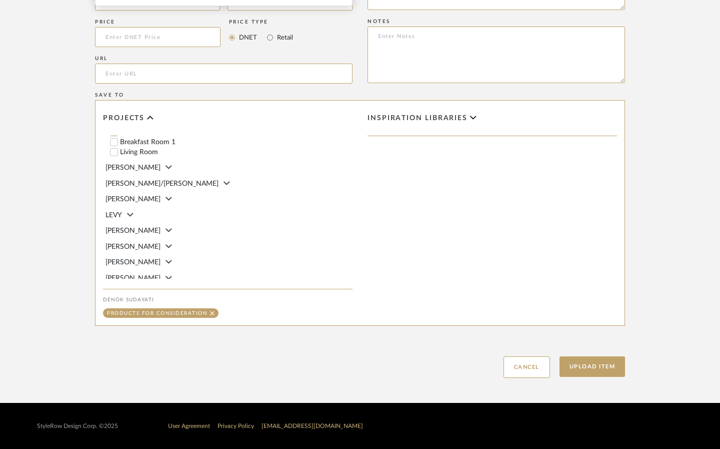
type input "Visual Comfort & Co"
click at [152, 153] on label "Living Room" at bounding box center [236, 152] width 233 height 7
click at [119, 153] on input "Living Room" at bounding box center [114, 152] width 10 height 10
checkbox input "false"
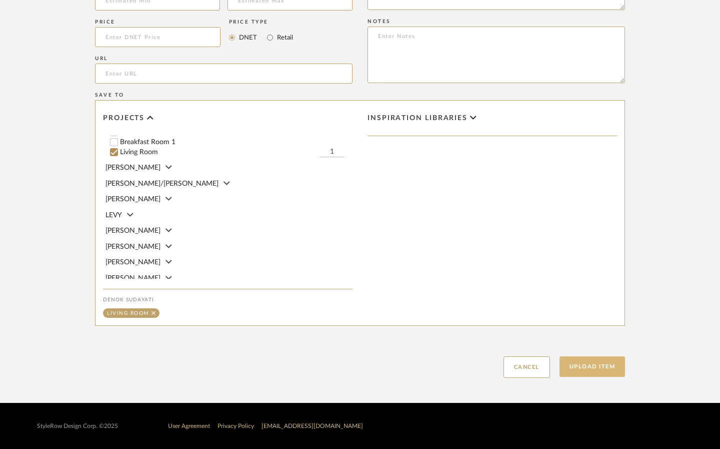
click at [584, 356] on button "Upload Item" at bounding box center [593, 366] width 66 height 21
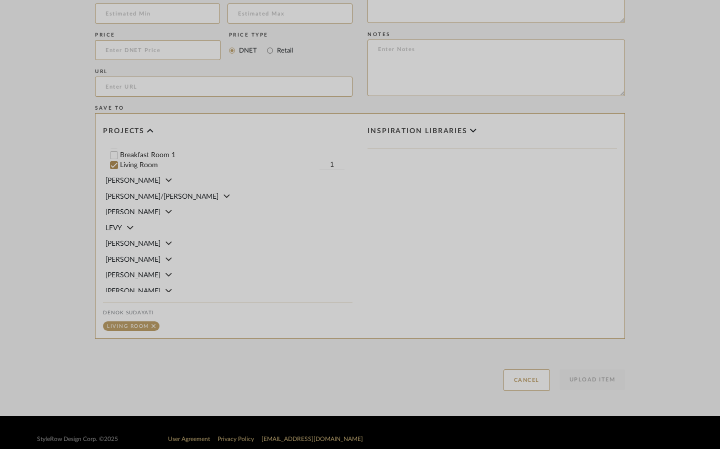
scroll to position [326, 0]
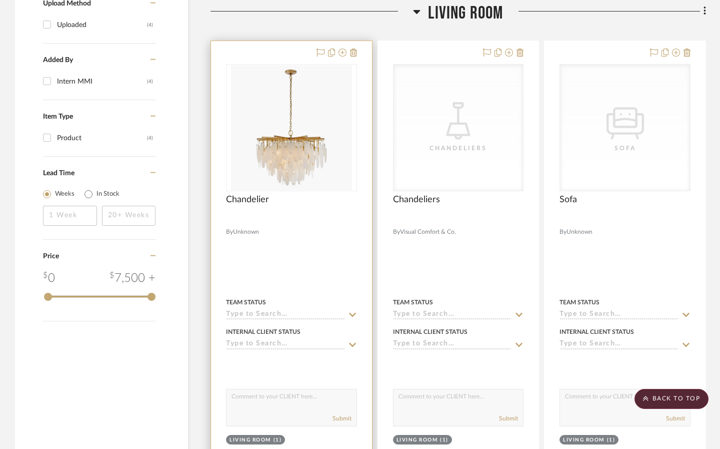
scroll to position [648, 0]
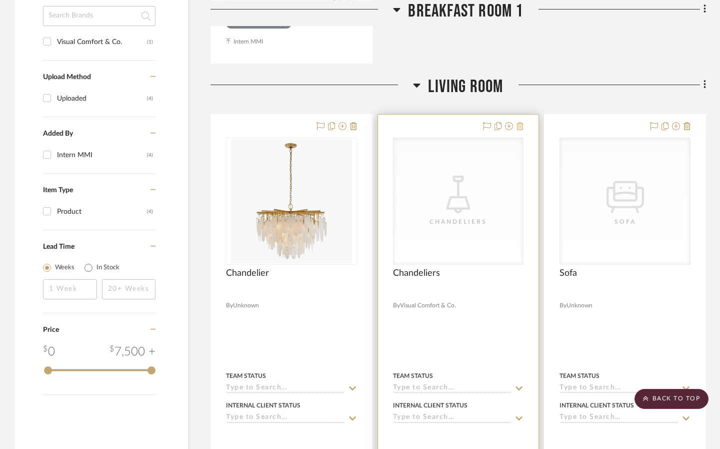
click at [520, 125] on icon at bounding box center [520, 126] width 7 height 8
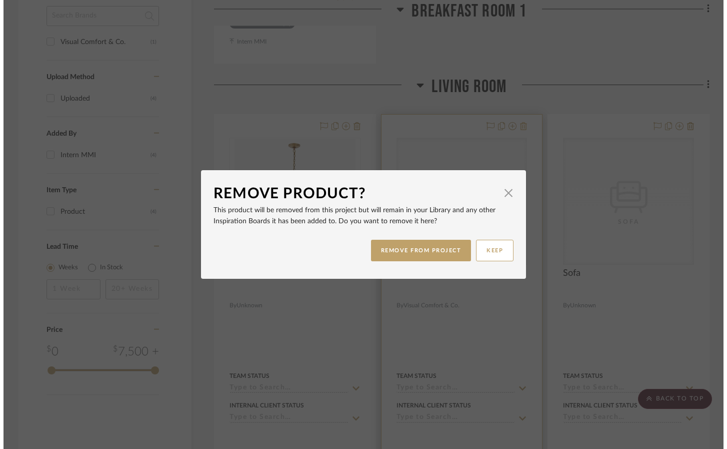
scroll to position [0, 0]
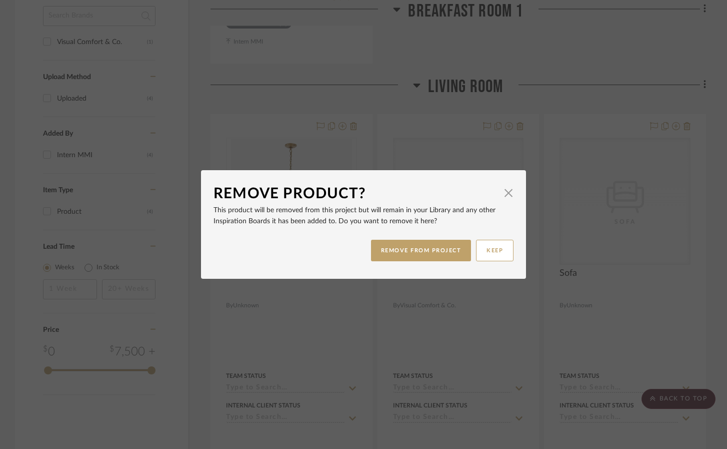
click at [446, 239] on div "REMOVE FROM PROJECT KEEP" at bounding box center [364, 251] width 300 height 32
click at [445, 242] on button "REMOVE FROM PROJECT" at bounding box center [421, 251] width 101 height 22
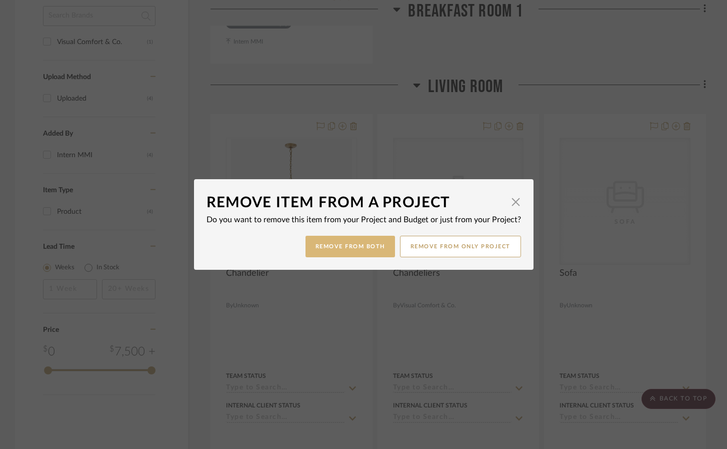
click at [383, 242] on button "Remove from Both" at bounding box center [351, 247] width 90 height 22
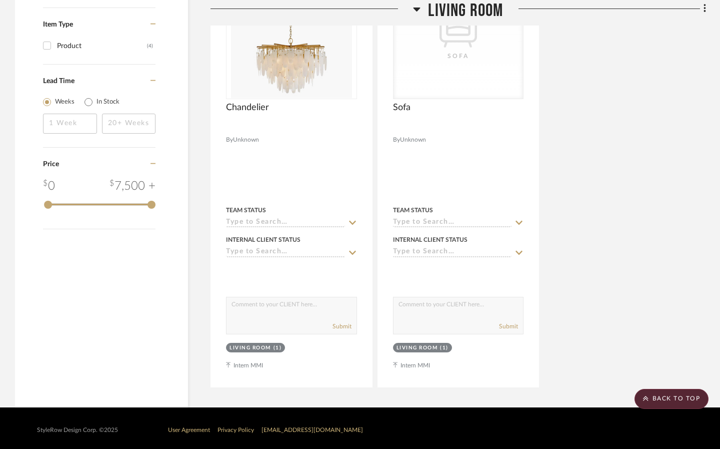
scroll to position [86, 0]
